Goal: Find specific page/section: Find specific page/section

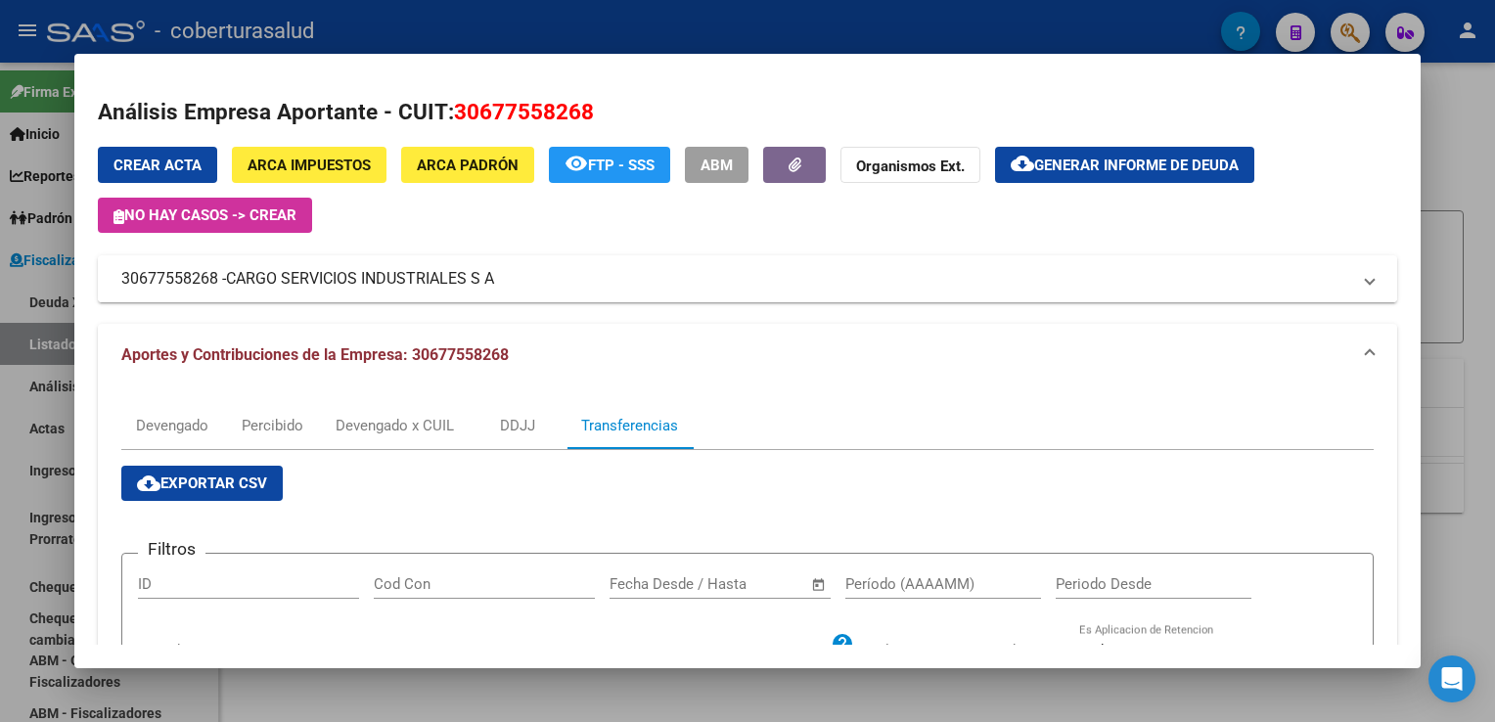
click at [1017, 284] on mat-panel-title "30677558268 - CARGO SERVICIOS INDUSTRIALES S A" at bounding box center [735, 278] width 1228 height 23
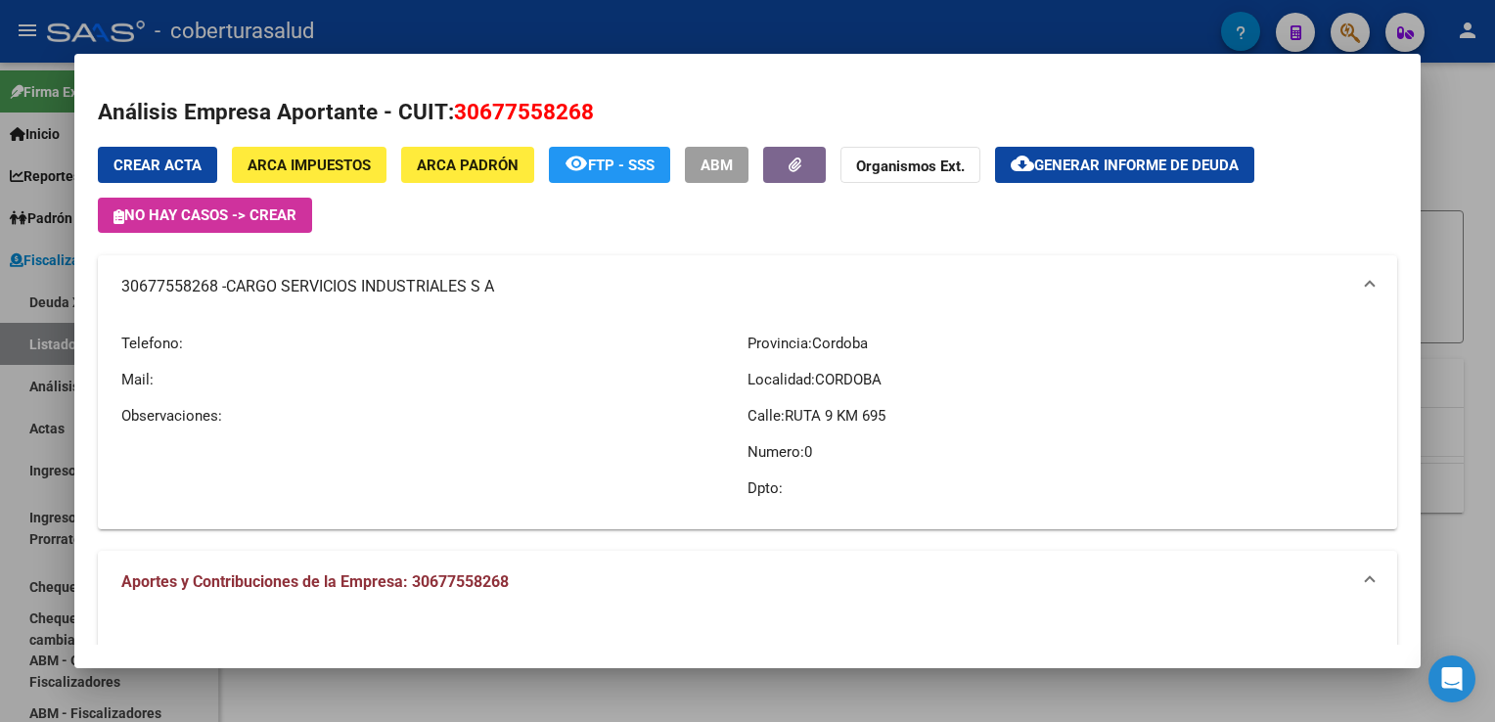
click at [809, 252] on div "Crear Acta ARCA Impuestos ARCA Padrón remove_red_eye FTP - SSS ABM Organismos E…" at bounding box center [747, 338] width 1298 height 382
click at [16, 337] on div at bounding box center [747, 361] width 1495 height 722
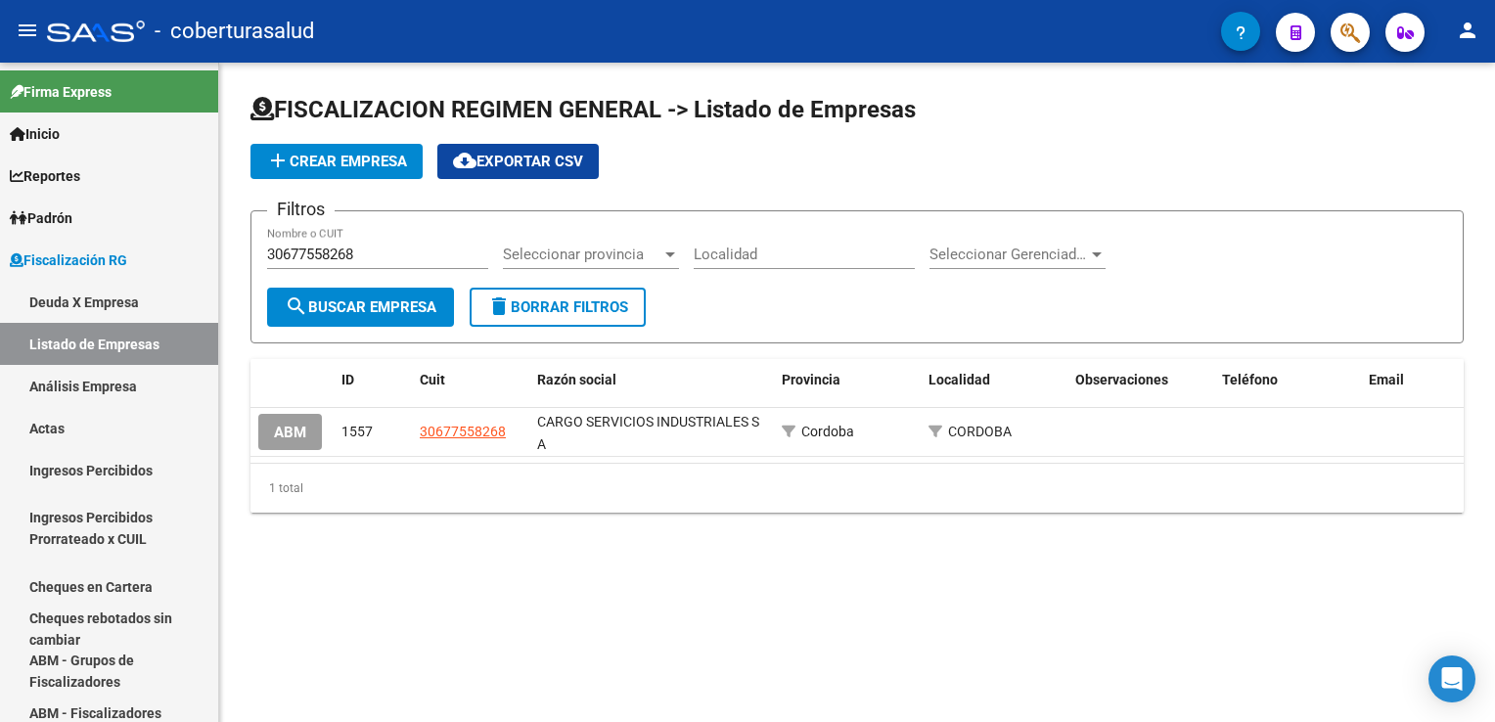
click at [411, 551] on div "FISCALIZACION REGIMEN GENERAL -> Listado de Empresas add Crear Empresa cloud_do…" at bounding box center [857, 319] width 1276 height 513
click at [229, 493] on div "FISCALIZACION REGIMEN GENERAL -> Listado de Empresas add Crear Empresa cloud_do…" at bounding box center [857, 319] width 1276 height 513
click at [236, 503] on div "FISCALIZACION REGIMEN GENERAL -> Listado de Empresas add Crear Empresa cloud_do…" at bounding box center [857, 319] width 1276 height 513
click at [361, 568] on div "FISCALIZACION REGIMEN GENERAL -> Listado de Empresas add Crear Empresa cloud_do…" at bounding box center [857, 319] width 1276 height 513
click at [237, 123] on div "FISCALIZACION REGIMEN GENERAL -> Listado de Empresas add Crear Empresa cloud_do…" at bounding box center [857, 319] width 1276 height 513
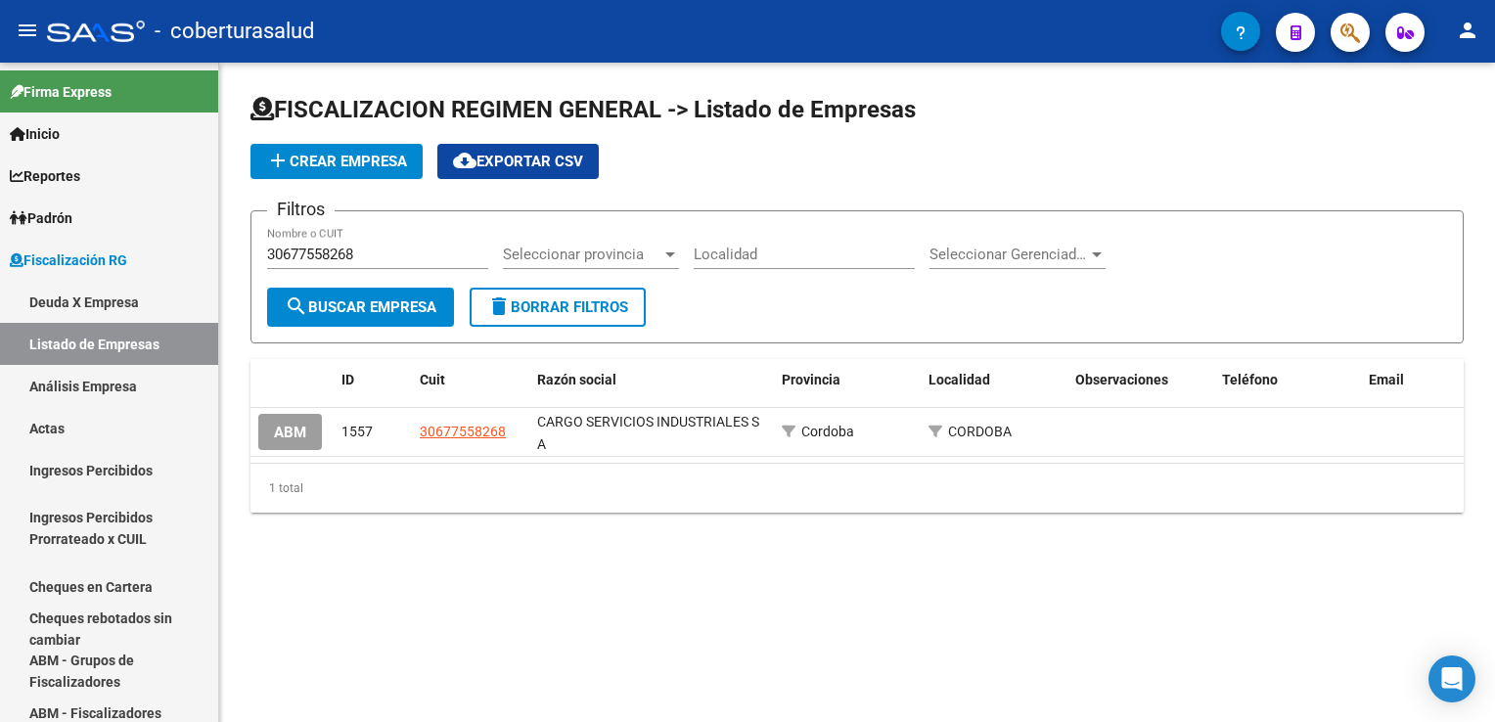
drag, startPoint x: 238, startPoint y: 92, endPoint x: 928, endPoint y: 120, distance: 691.2
click at [928, 120] on div "FISCALIZACION REGIMEN GENERAL -> Listado de Empresas add Crear Empresa cloud_do…" at bounding box center [857, 319] width 1276 height 513
click at [237, 544] on div "FISCALIZACION REGIMEN GENERAL -> Listado de Empresas add Crear Empresa cloud_do…" at bounding box center [857, 319] width 1276 height 513
click at [477, 575] on div "FISCALIZACION REGIMEN GENERAL -> Listado de Empresas add Crear Empresa cloud_do…" at bounding box center [857, 319] width 1276 height 513
